Goal: Navigation & Orientation: Find specific page/section

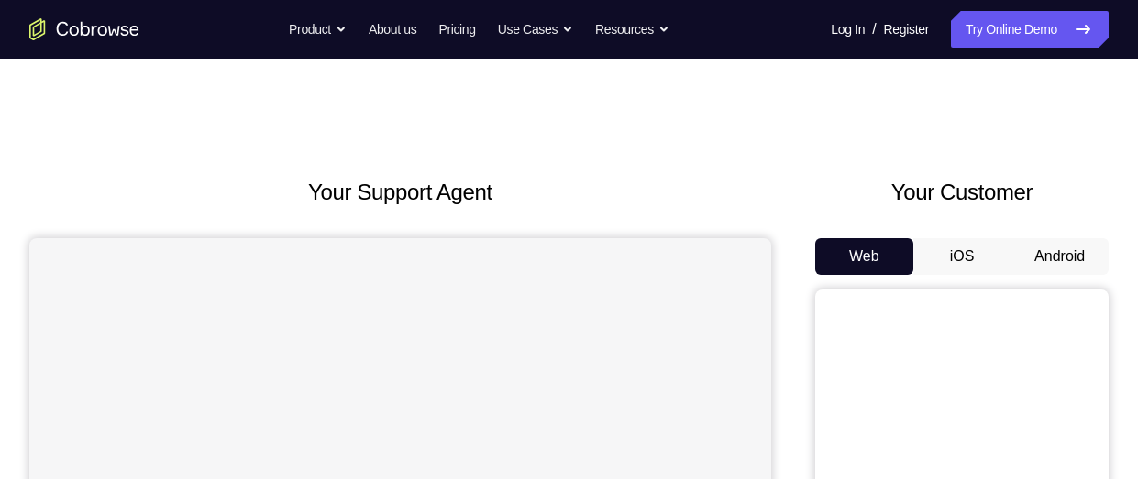
click at [1055, 238] on button "Android" at bounding box center [1059, 256] width 98 height 37
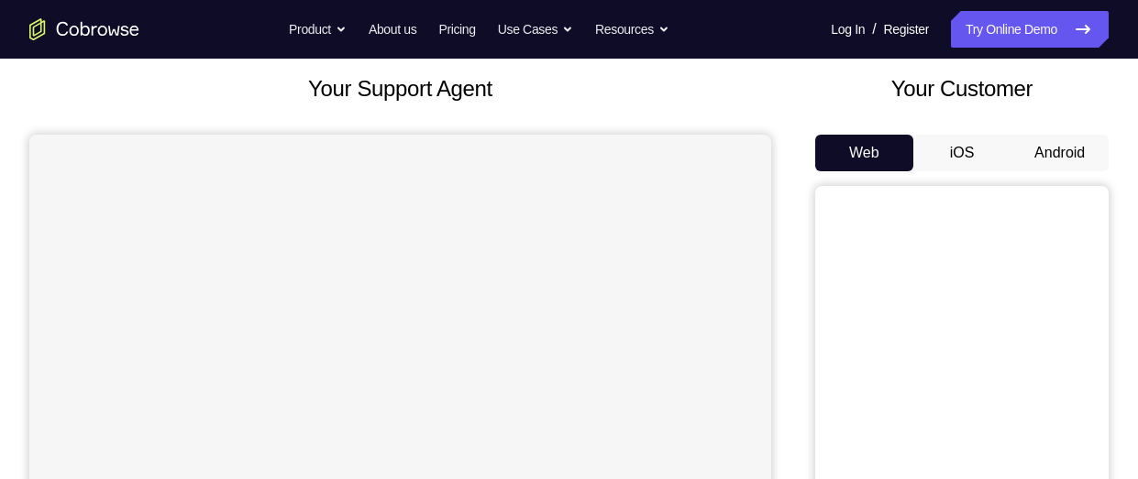
scroll to position [104, 0]
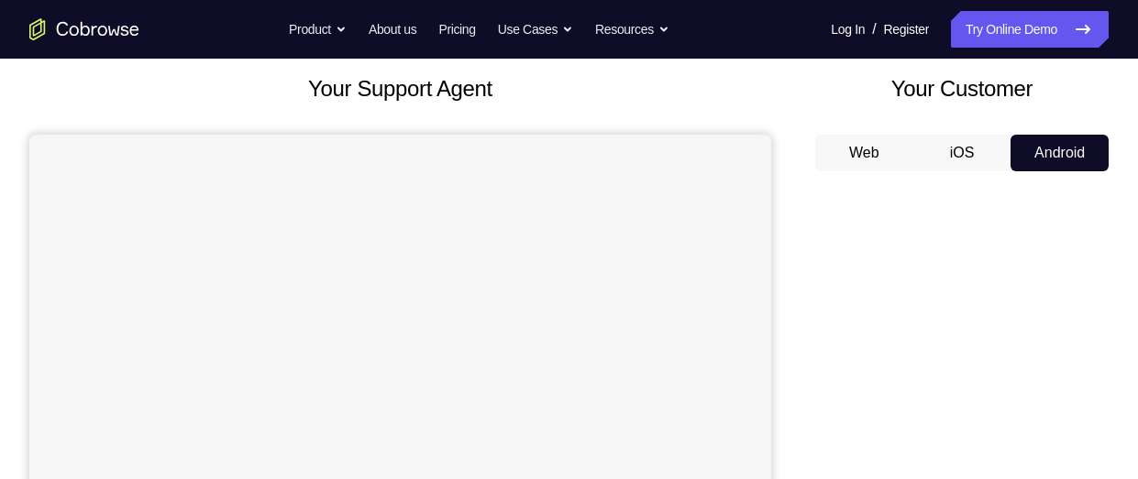
click at [1105, 94] on h2 "Your Customer" at bounding box center [961, 88] width 293 height 33
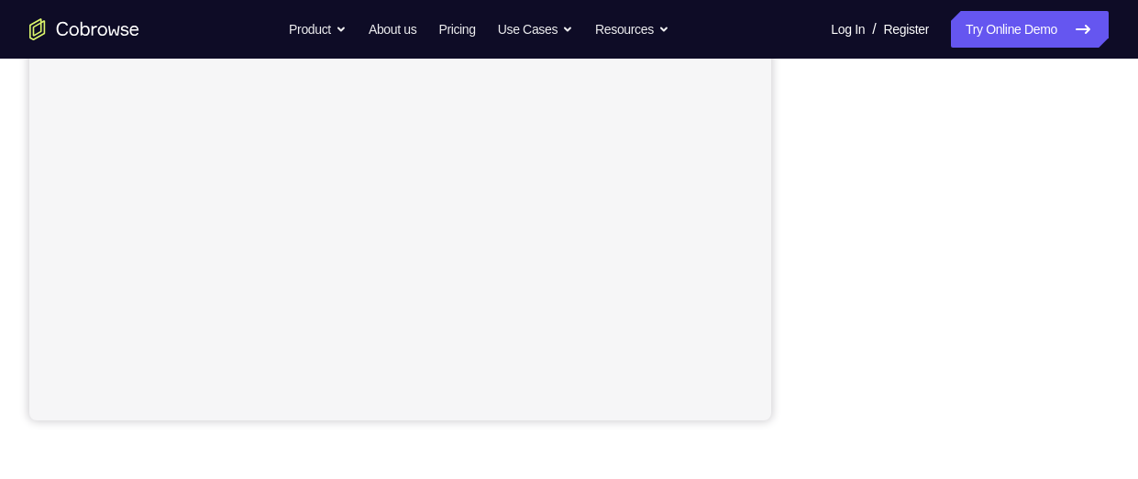
scroll to position [433, 0]
click at [1115, 100] on div "Your Support Agent Your Customer Web iOS Android Next Steps We’d be happy to gi…" at bounding box center [569, 230] width 1138 height 1209
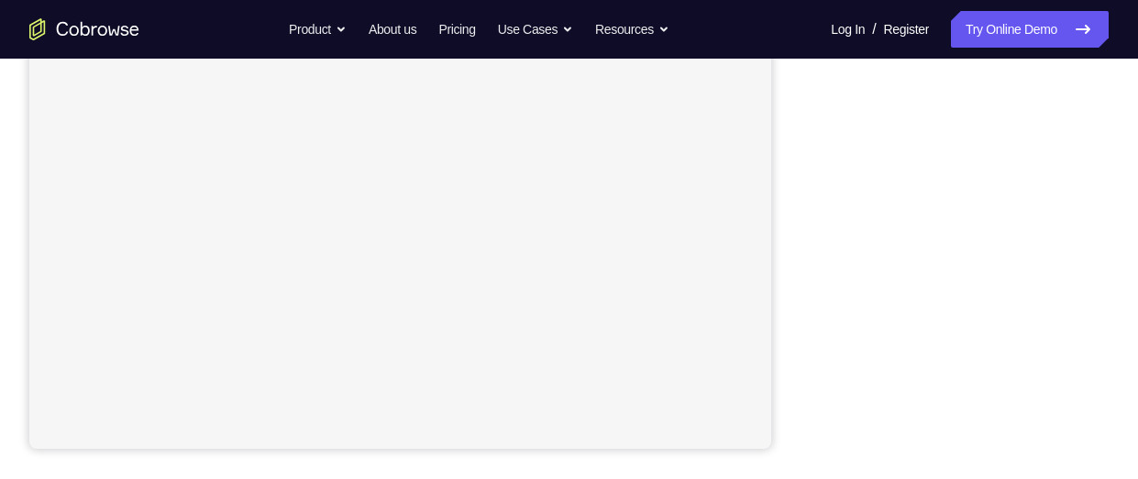
scroll to position [405, 0]
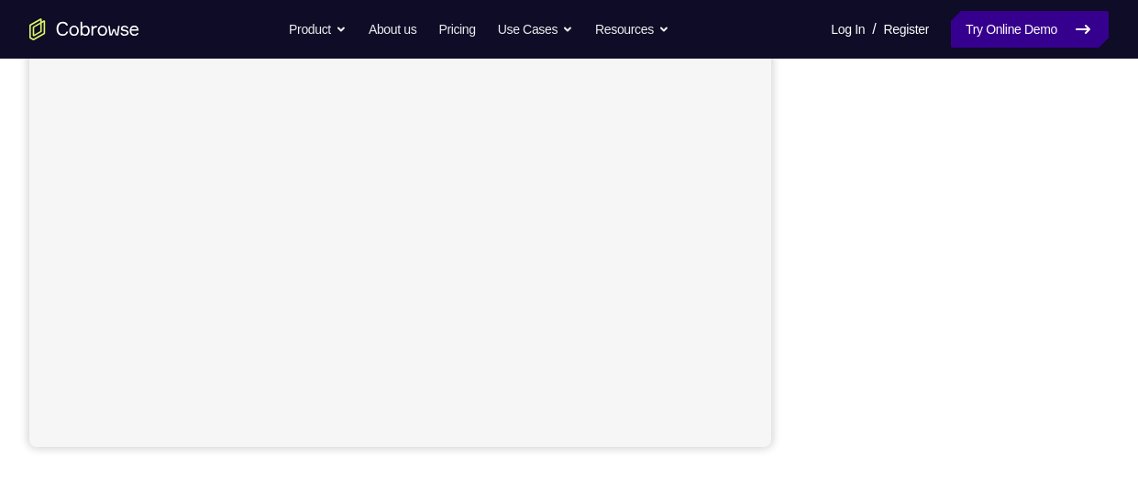
click at [1007, 38] on link "Try Online Demo" at bounding box center [1030, 29] width 158 height 37
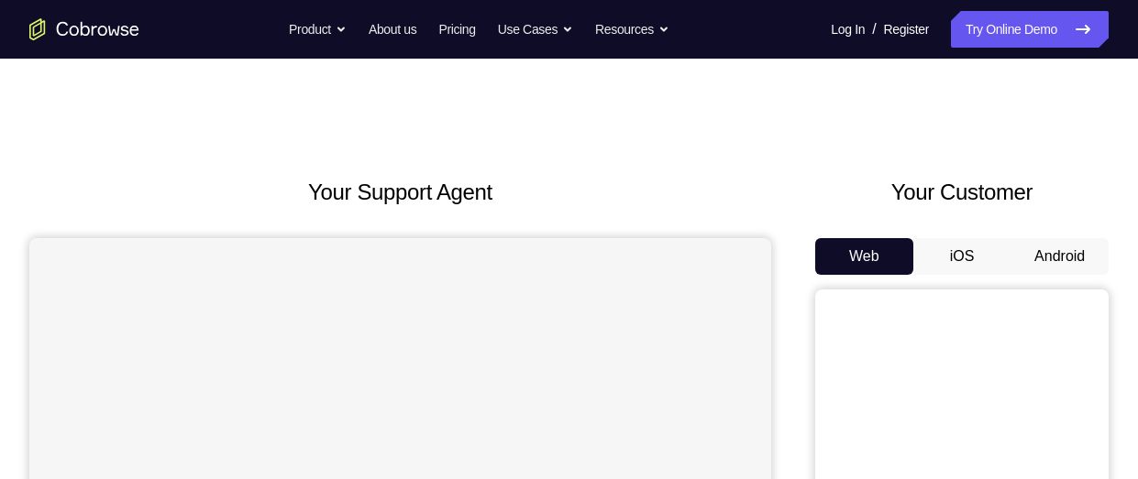
scroll to position [122, 0]
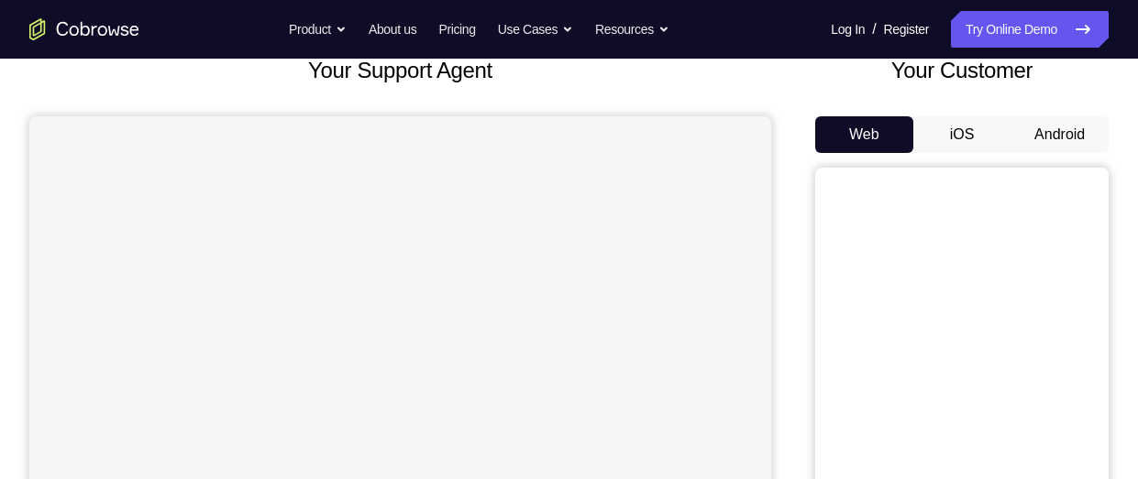
click at [1060, 143] on button "Android" at bounding box center [1059, 134] width 98 height 37
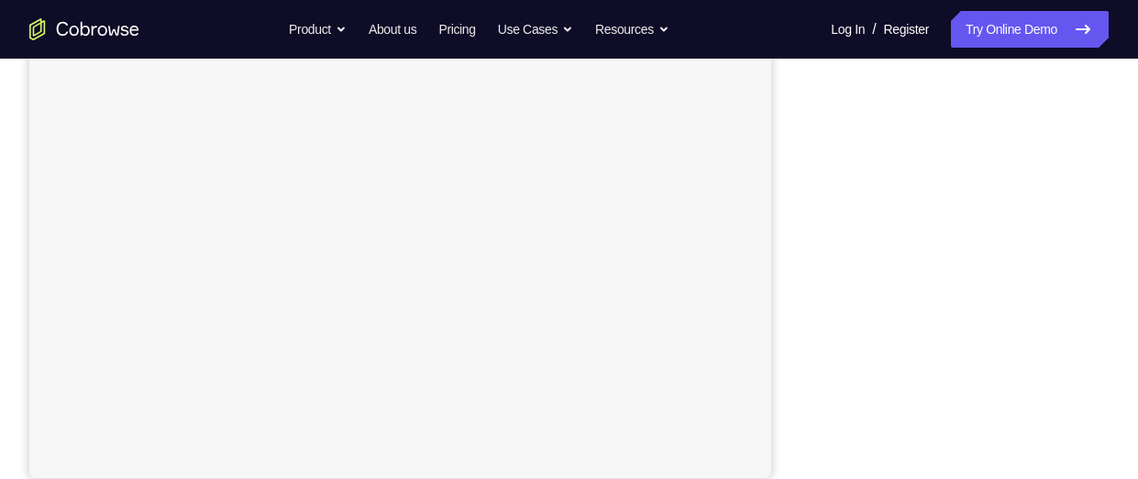
scroll to position [376, 0]
click at [1108, 333] on div "Your Support Agent Your Customer Web iOS Android Next Steps We’d be happy to gi…" at bounding box center [569, 287] width 1138 height 1209
